Goal: Transaction & Acquisition: Book appointment/travel/reservation

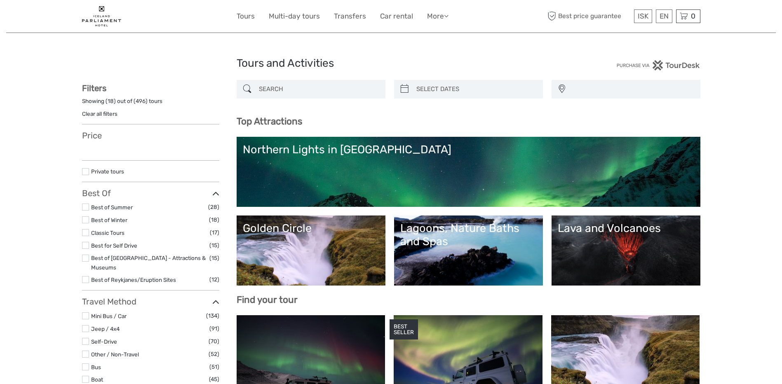
select select
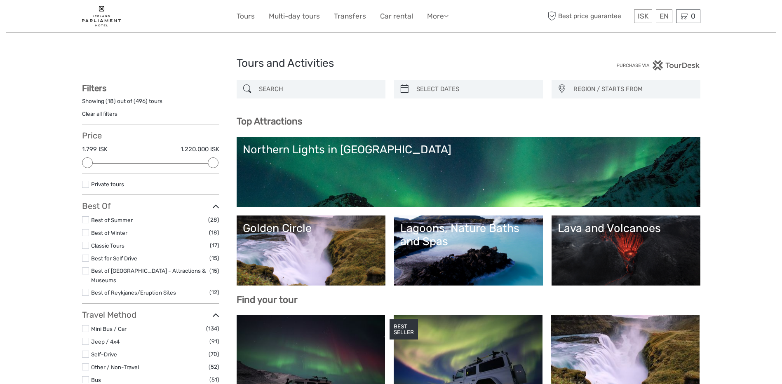
click at [309, 83] on input "search" at bounding box center [319, 89] width 126 height 14
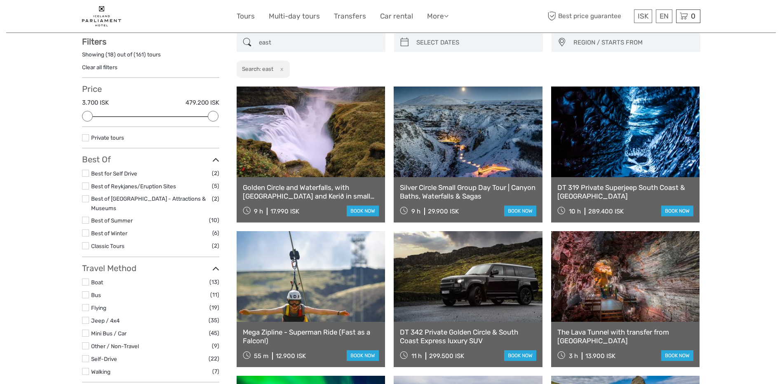
scroll to position [47, 0]
type input "east"
click at [330, 109] on link at bounding box center [311, 131] width 149 height 91
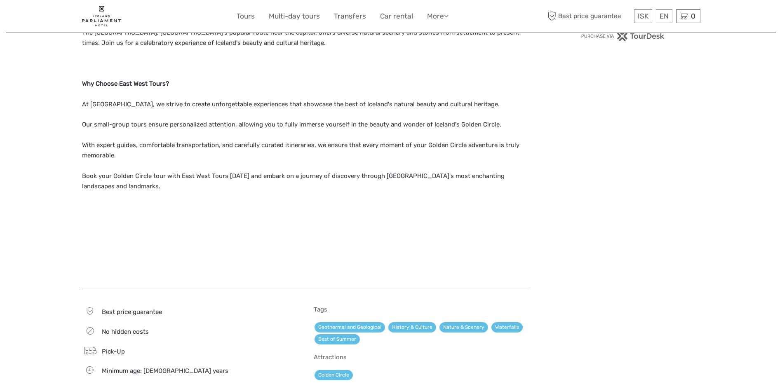
scroll to position [660, 0]
